Goal: Connect with others: Connect with other users

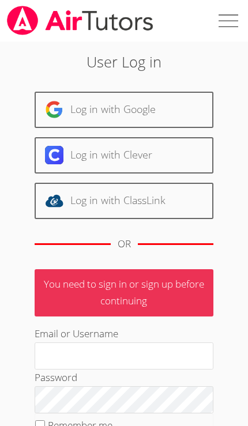
scroll to position [211, 0]
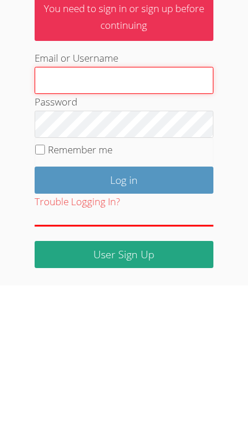
type input "[PERSON_NAME][EMAIL_ADDRESS][PERSON_NAME][DOMAIN_NAME]"
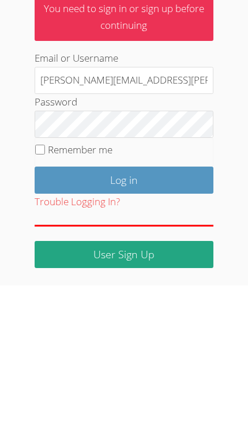
click at [123, 307] on input "Log in" at bounding box center [124, 320] width 179 height 27
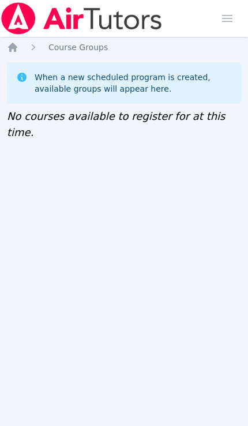
click at [18, 41] on icon "Breadcrumb" at bounding box center [13, 47] width 12 height 12
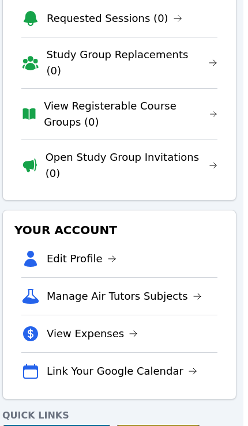
scroll to position [0, 5]
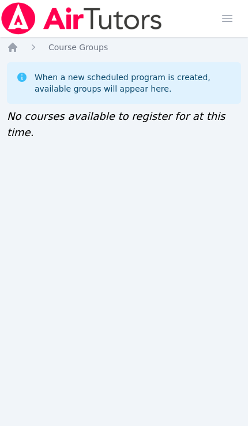
click at [15, 51] on icon "Breadcrumb" at bounding box center [12, 47] width 9 height 9
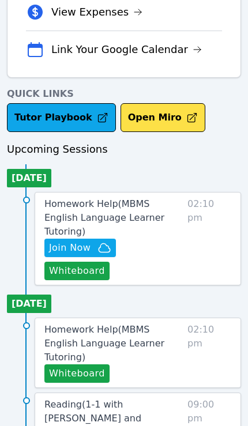
click at [65, 241] on span "Join Now" at bounding box center [69, 248] width 41 height 14
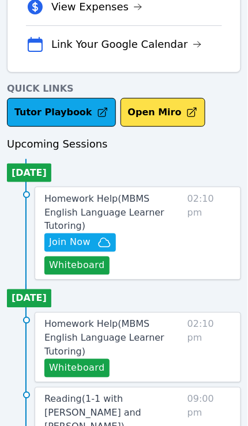
scroll to position [450, 0]
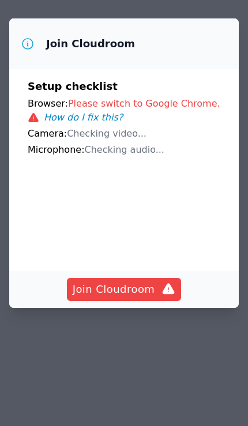
click at [149, 286] on span "Join Cloudroom" at bounding box center [124, 289] width 103 height 16
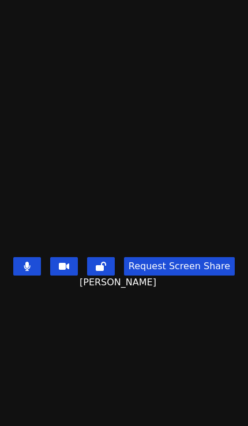
click at [168, 357] on main "[PERSON_NAME] Request Screen Share [PERSON_NAME]" at bounding box center [124, 213] width 248 height 426
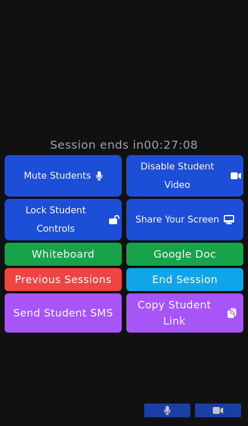
scroll to position [67, 0]
